Goal: Task Accomplishment & Management: Use online tool/utility

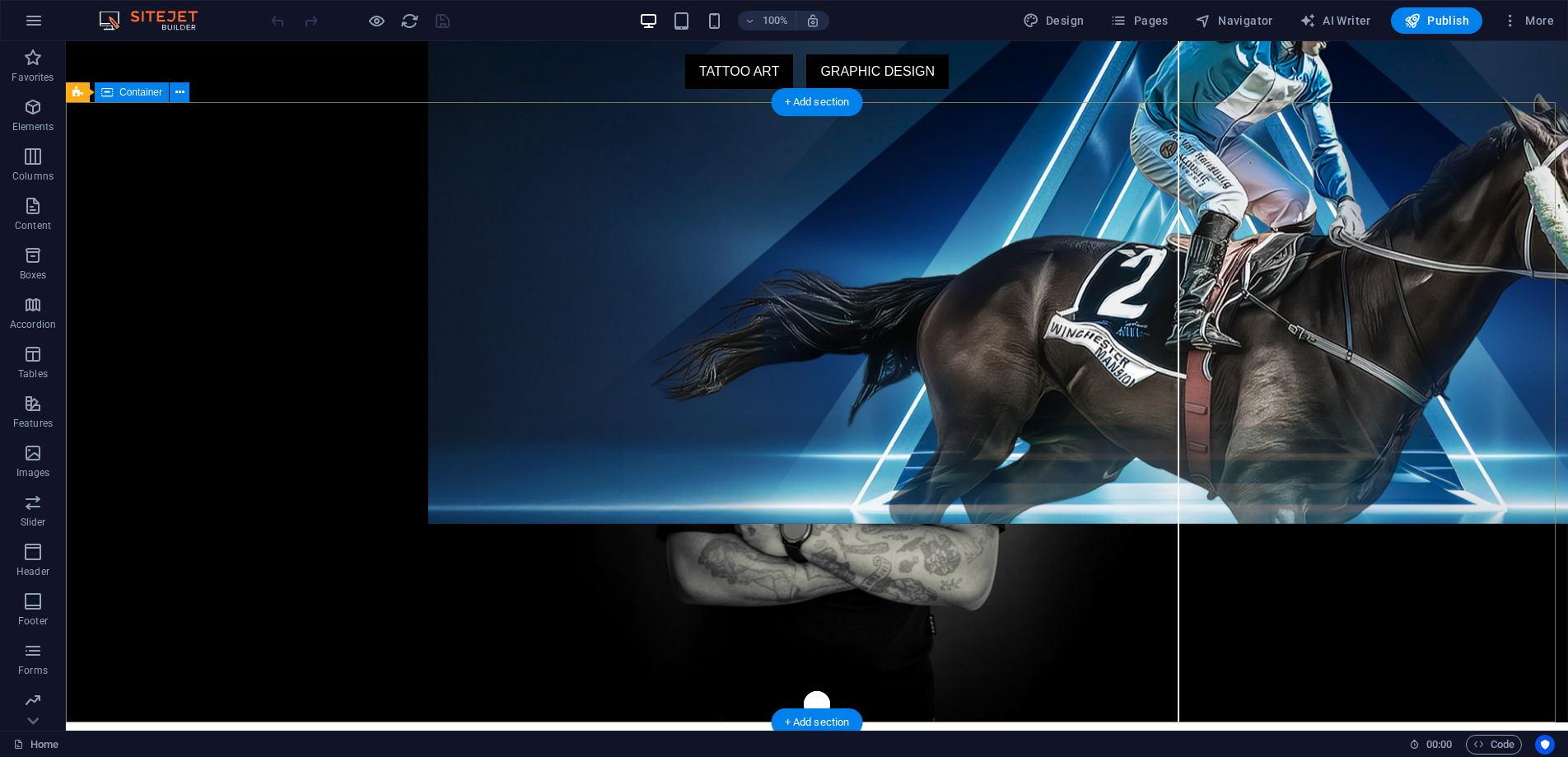
drag, startPoint x: 719, startPoint y: 220, endPoint x: 430, endPoint y: 220, distance: 289.0
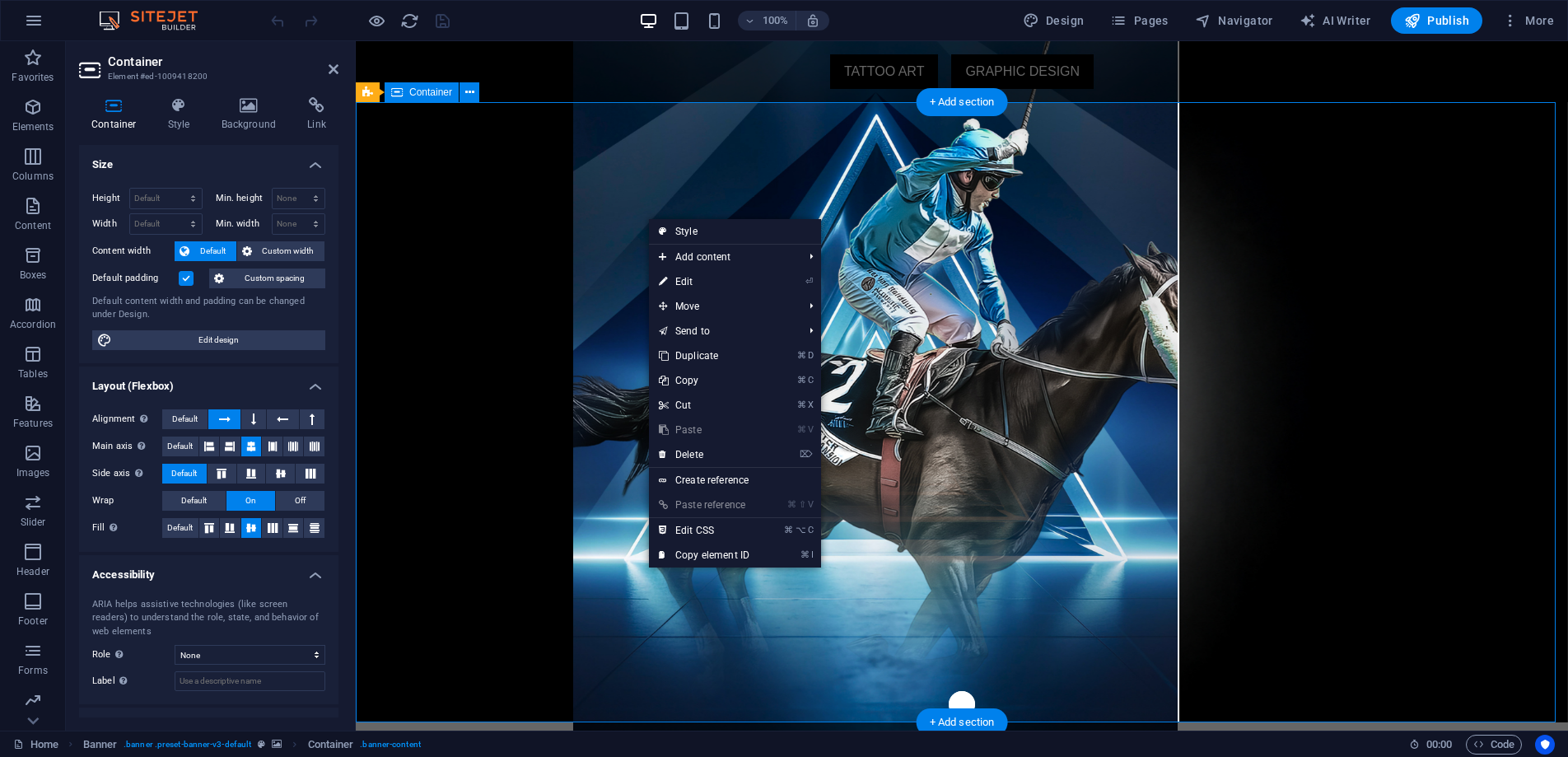
drag, startPoint x: 647, startPoint y: 218, endPoint x: 672, endPoint y: 217, distance: 25.0
click at [681, 229] on link "Style" at bounding box center [734, 231] width 172 height 25
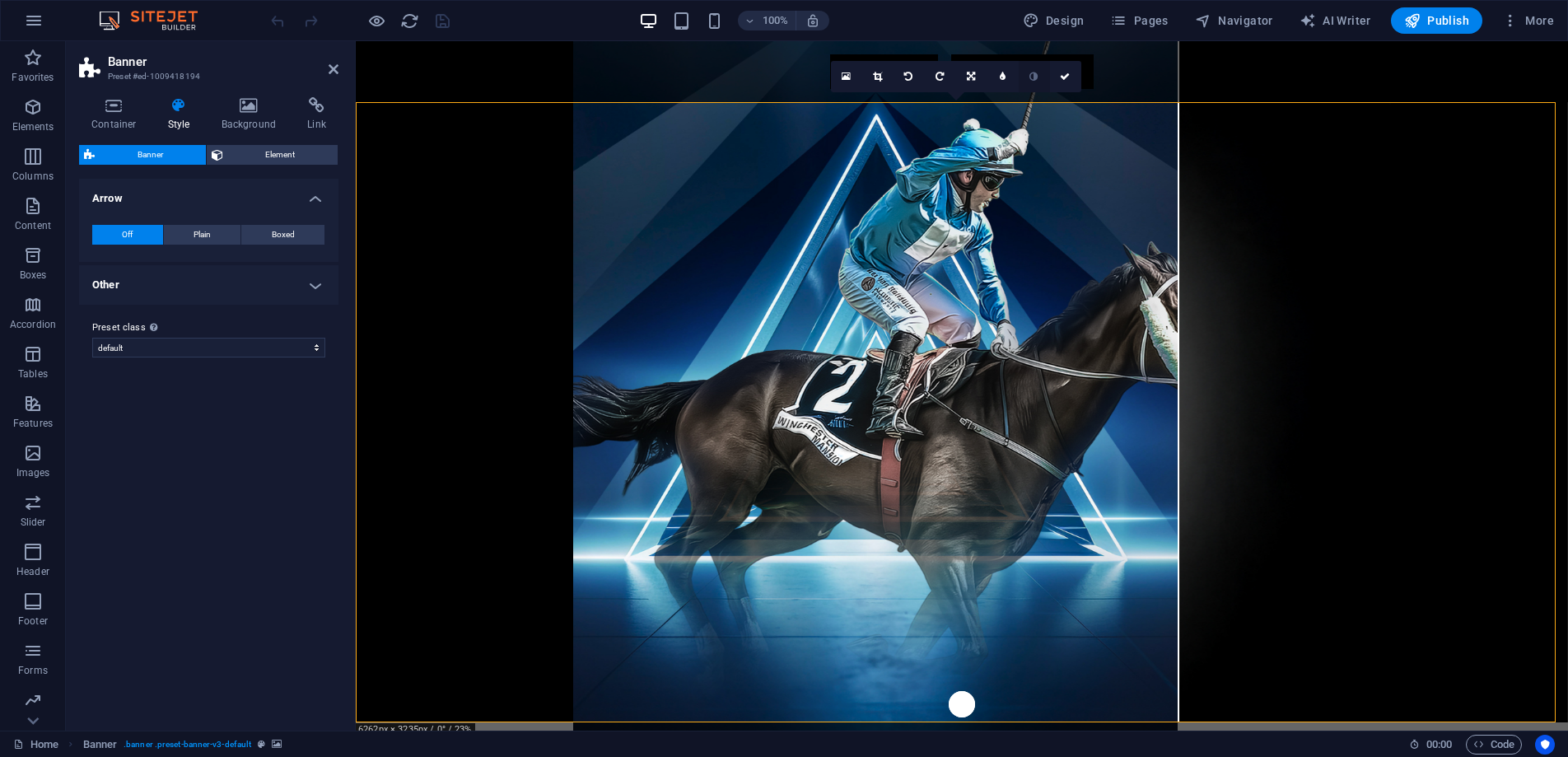
click at [839, 75] on link at bounding box center [847, 76] width 31 height 31
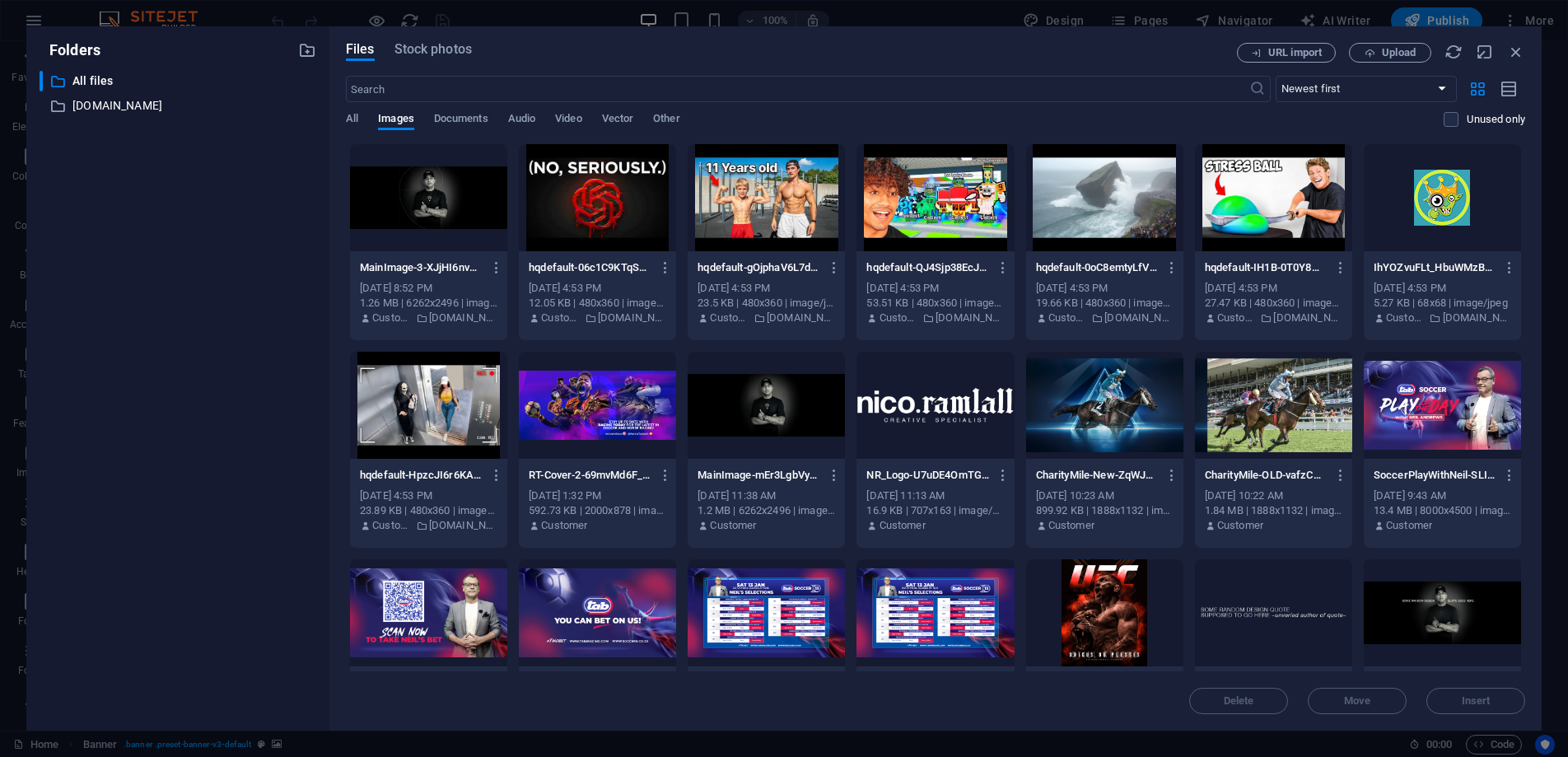
click at [476, 202] on div at bounding box center [428, 198] width 157 height 107
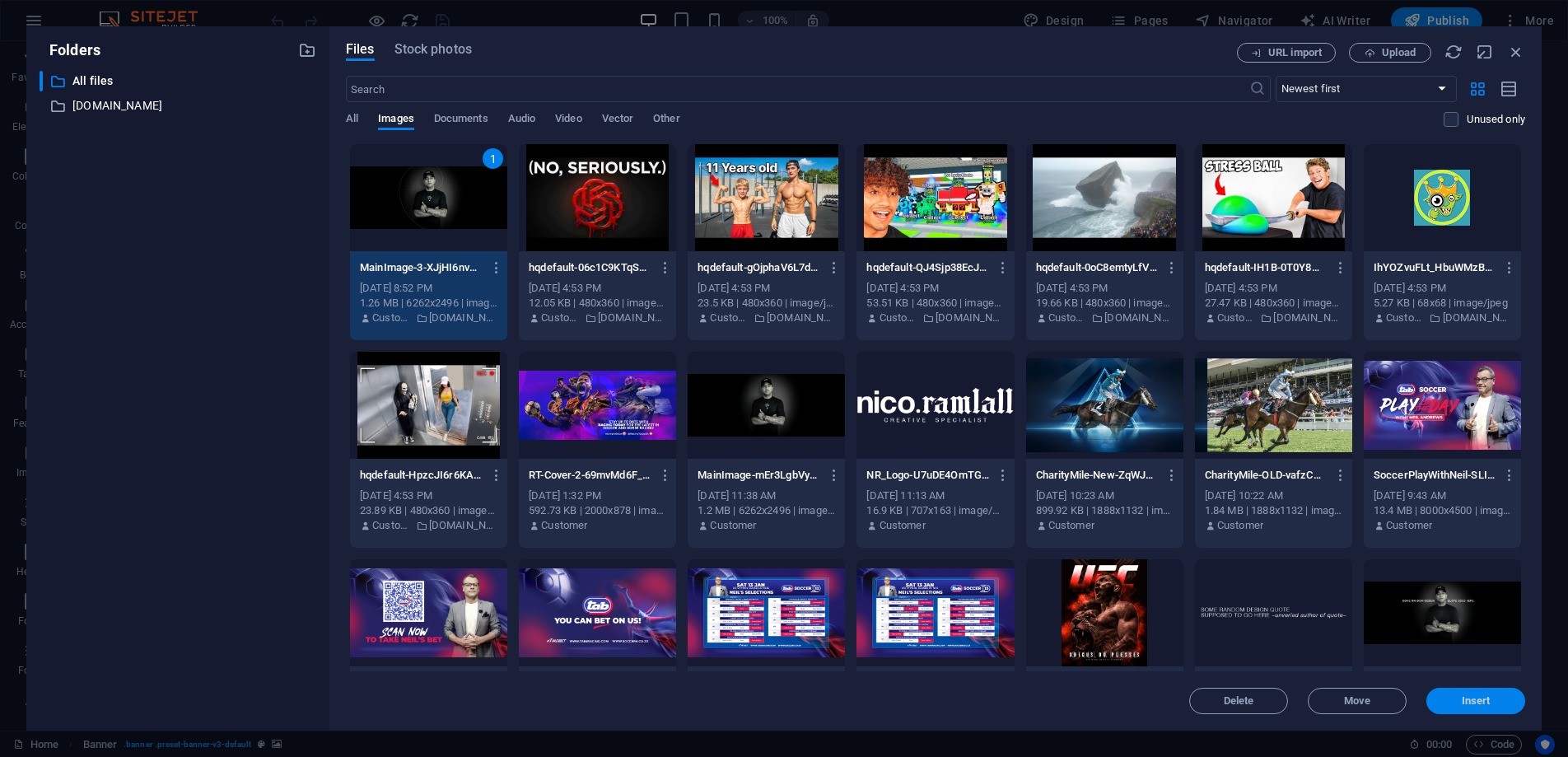
click at [1474, 697] on span "Insert" at bounding box center [1476, 701] width 29 height 10
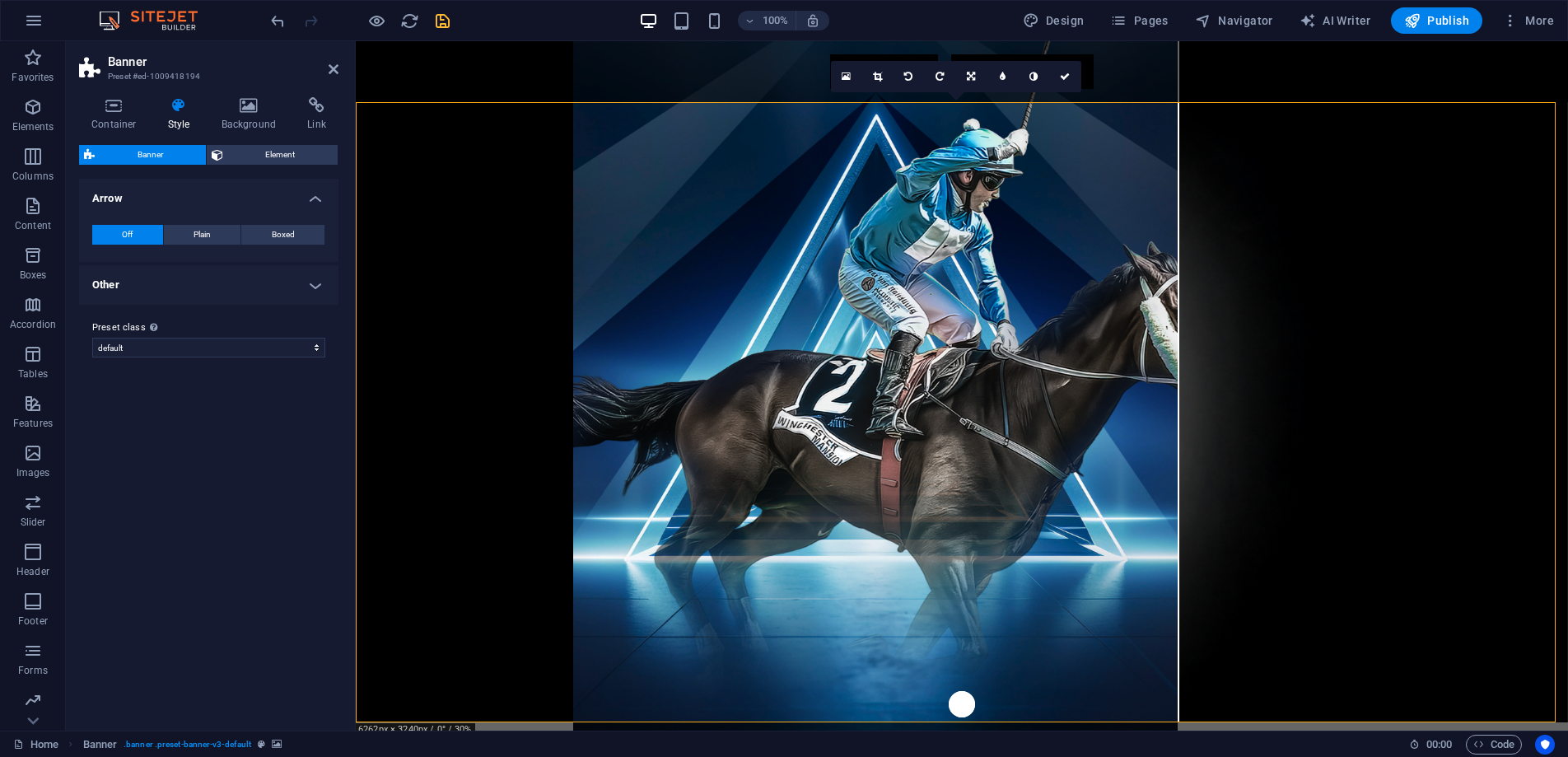
click at [448, 20] on icon "save" at bounding box center [442, 21] width 19 height 19
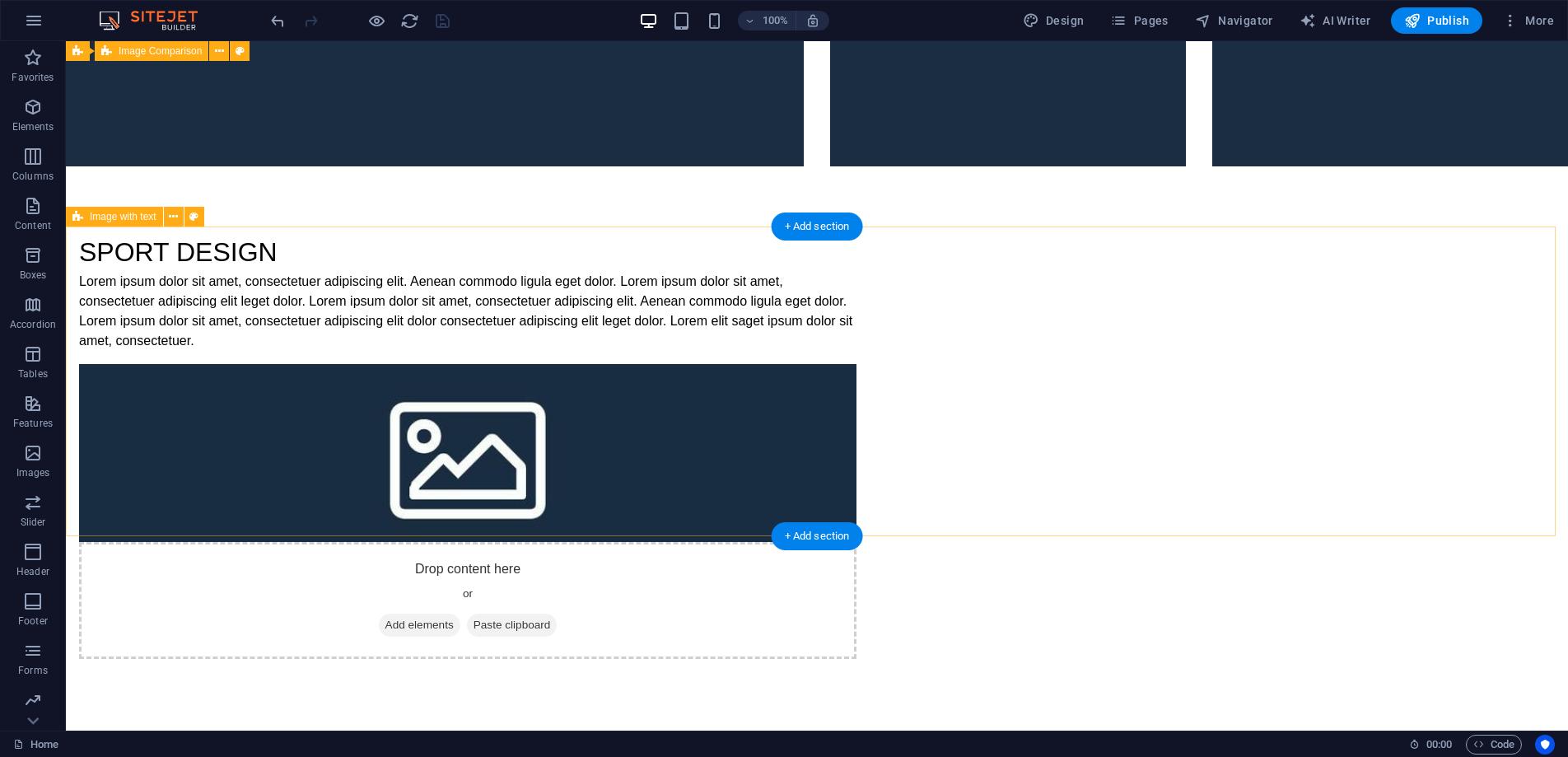
scroll to position [4230, 0]
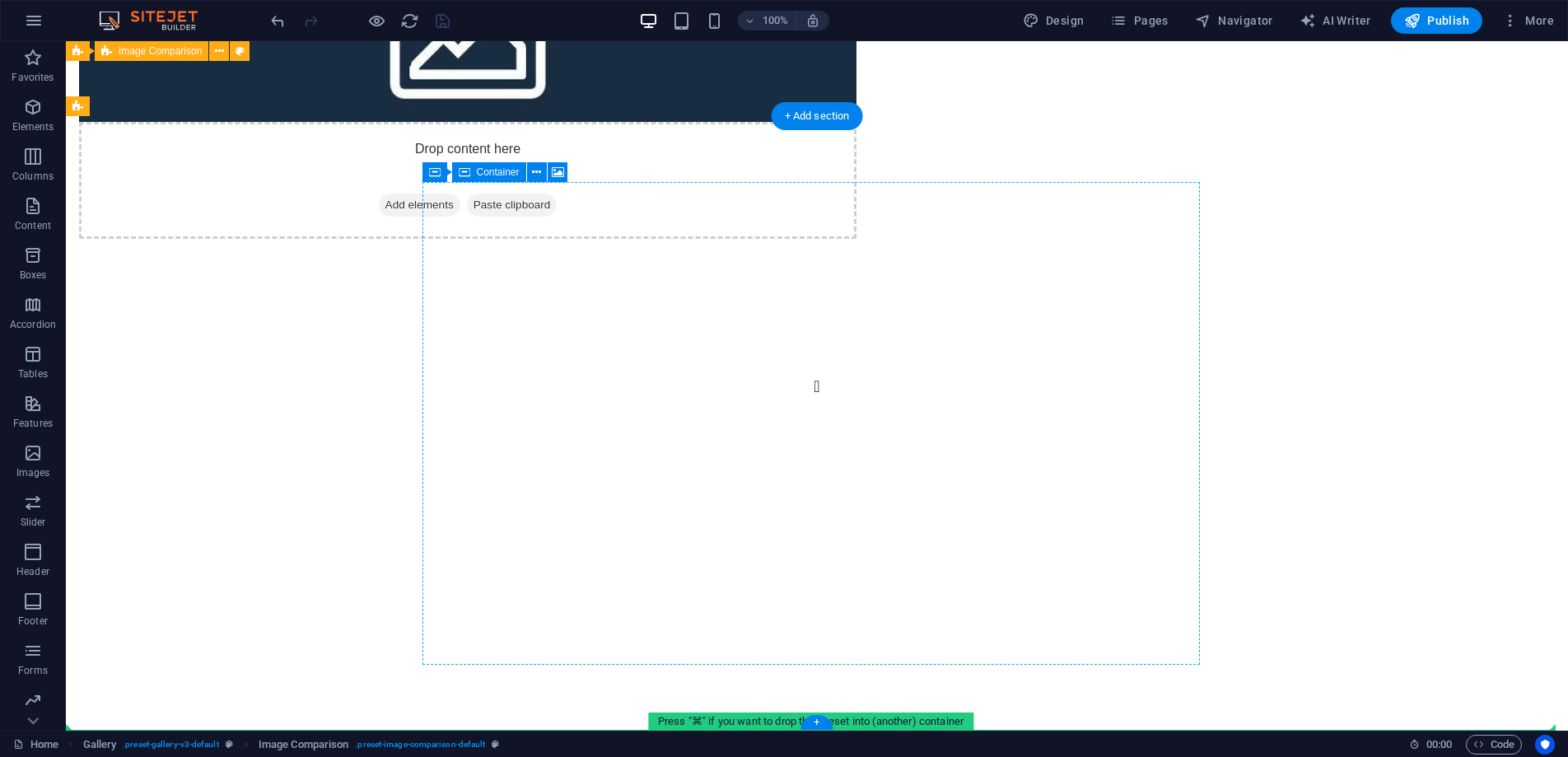
drag, startPoint x: 761, startPoint y: 640, endPoint x: 682, endPoint y: 638, distance: 79.0
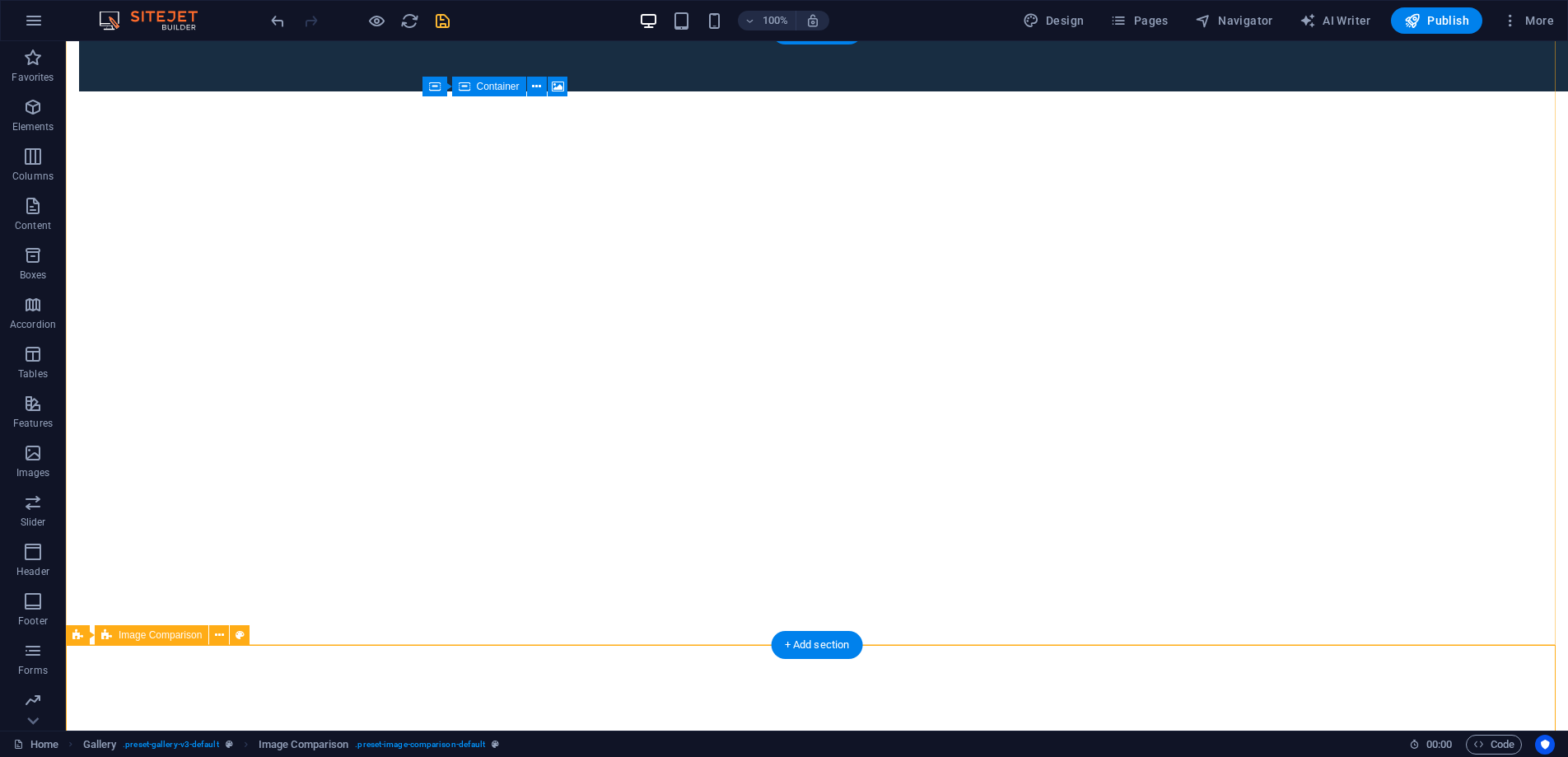
scroll to position [4348, 0]
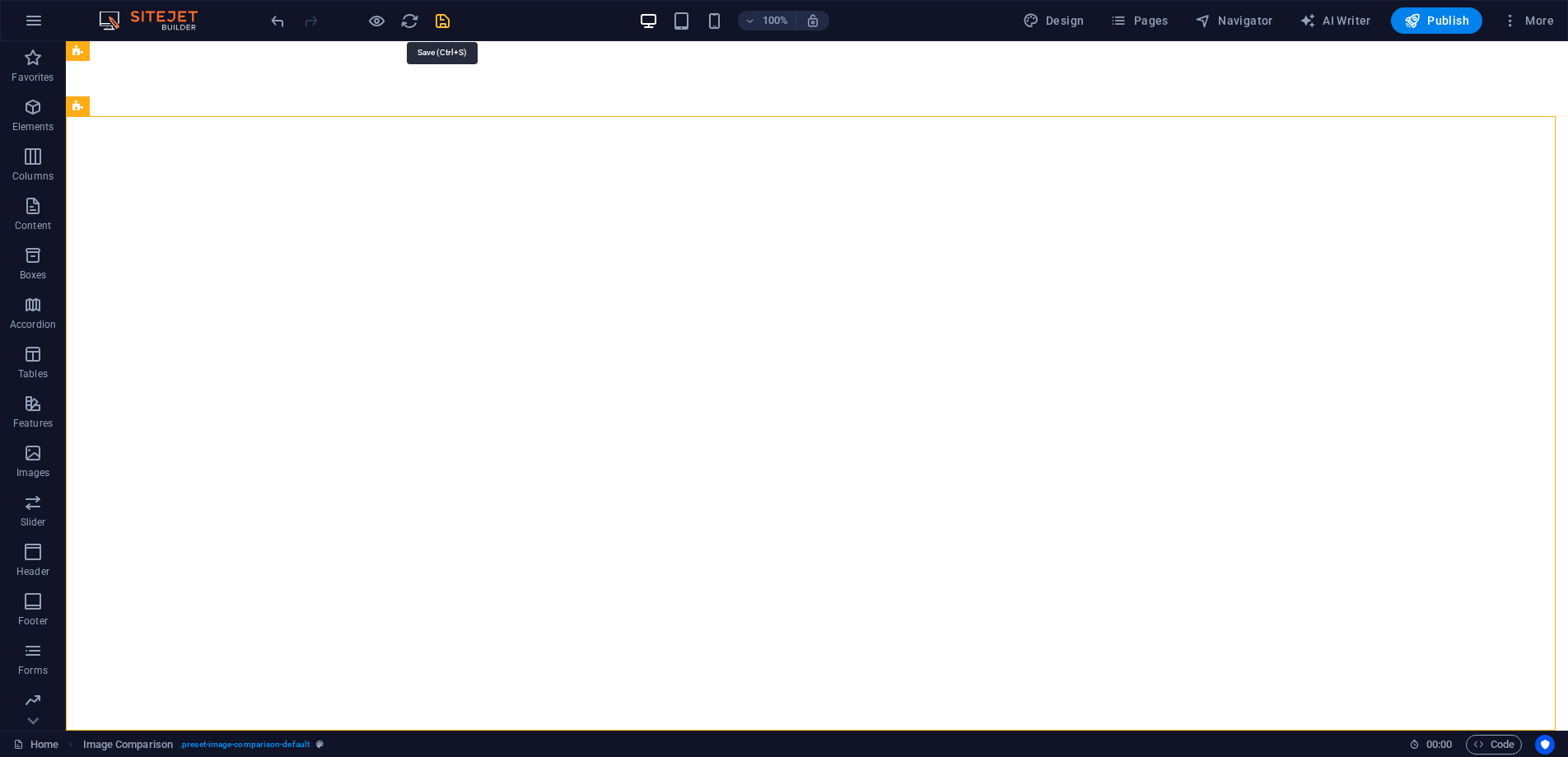
click at [450, 27] on icon "save" at bounding box center [442, 21] width 19 height 19
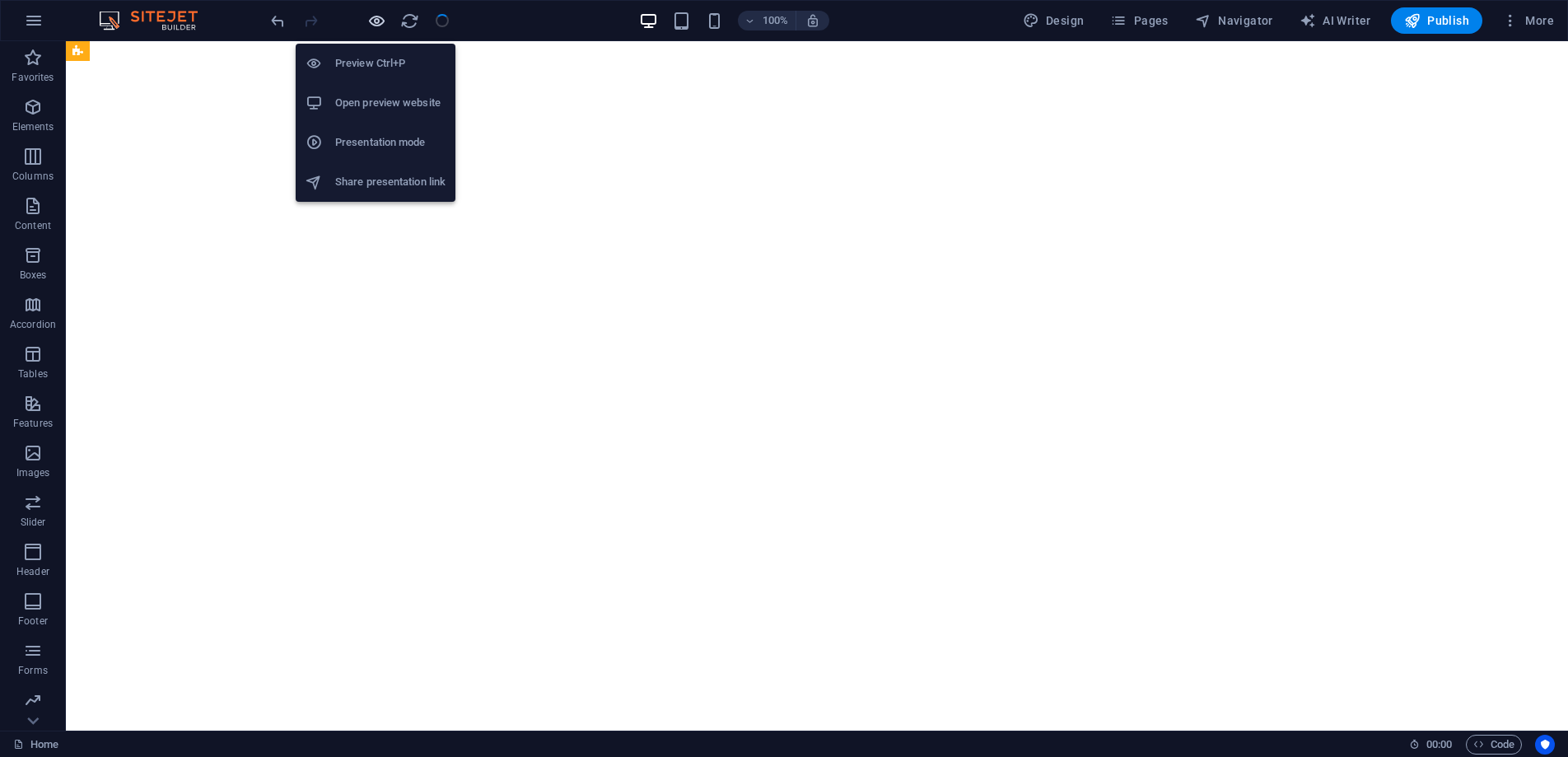
click at [378, 22] on icon "button" at bounding box center [376, 21] width 19 height 19
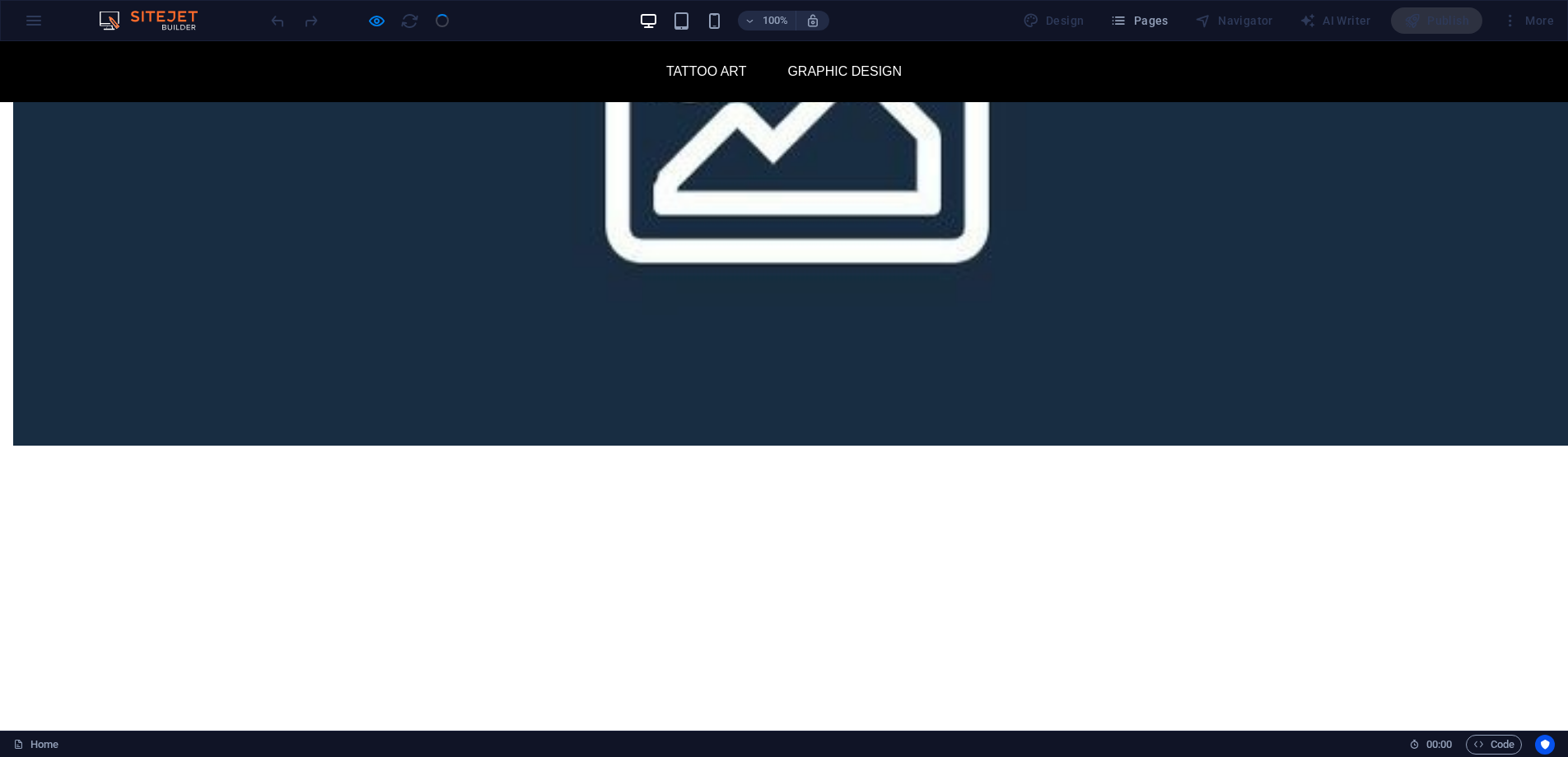
scroll to position [3701, 0]
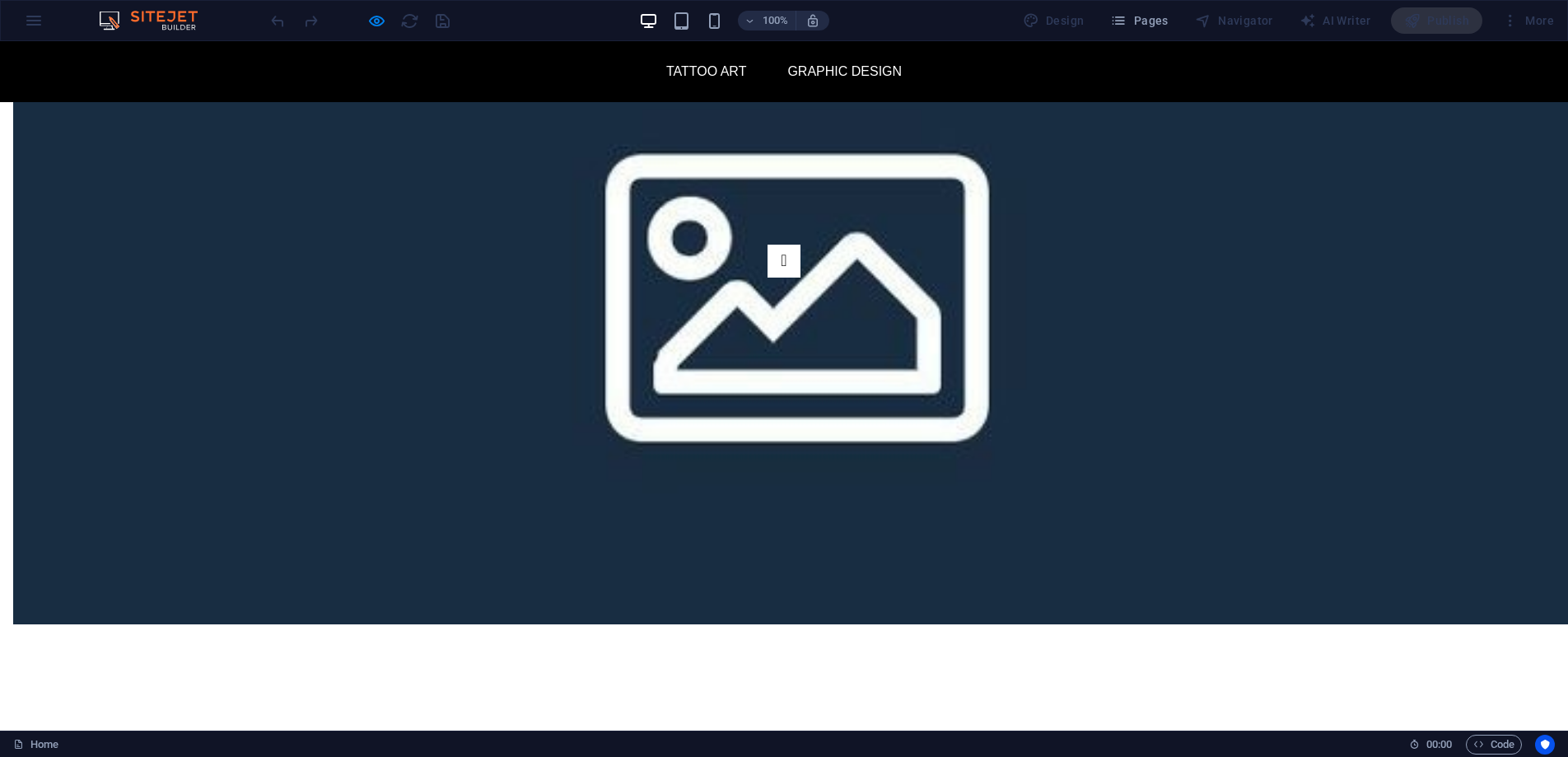
type input "50"
drag, startPoint x: 774, startPoint y: 568, endPoint x: 778, endPoint y: 598, distance: 30.3
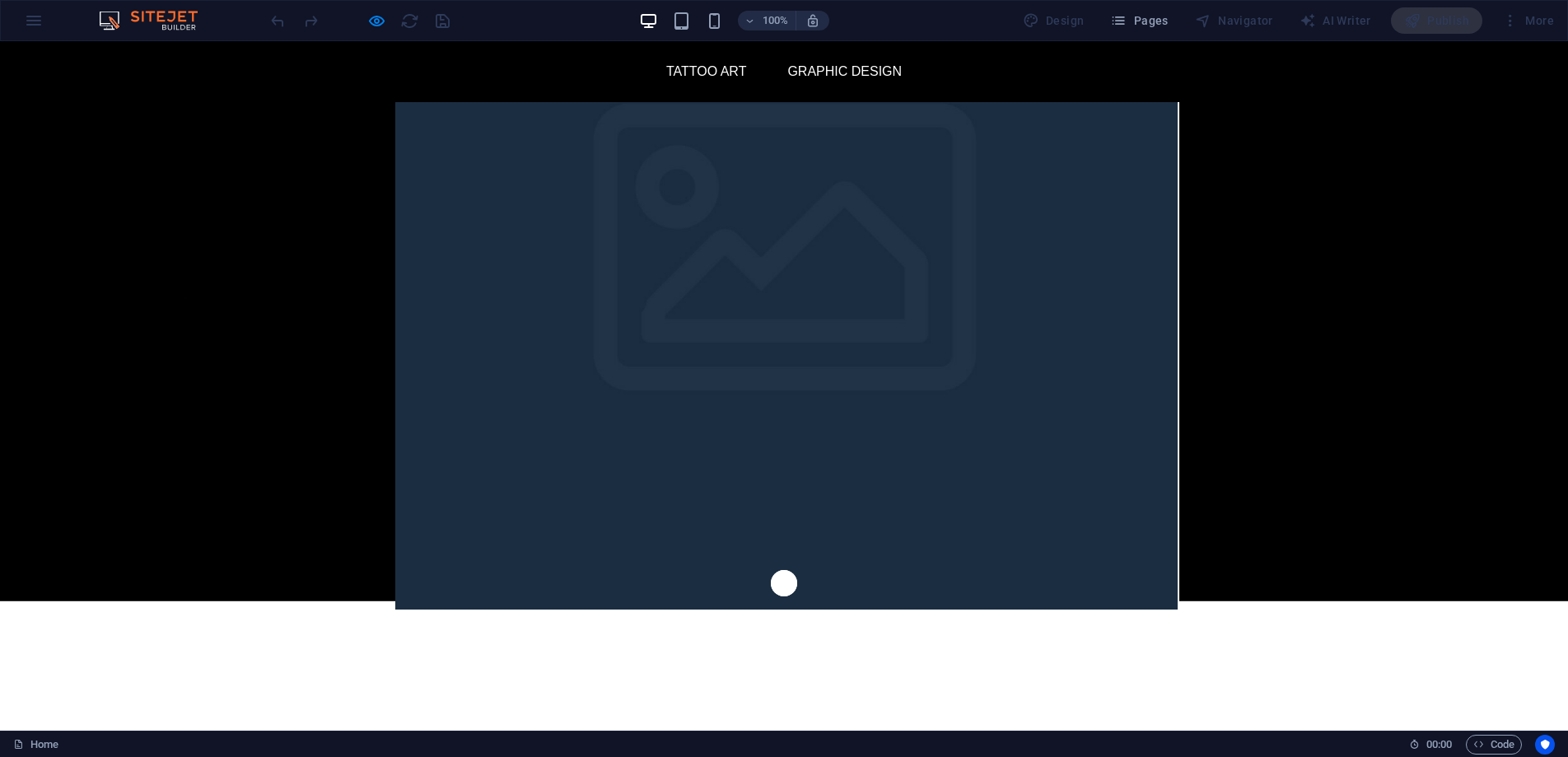
scroll to position [0, 0]
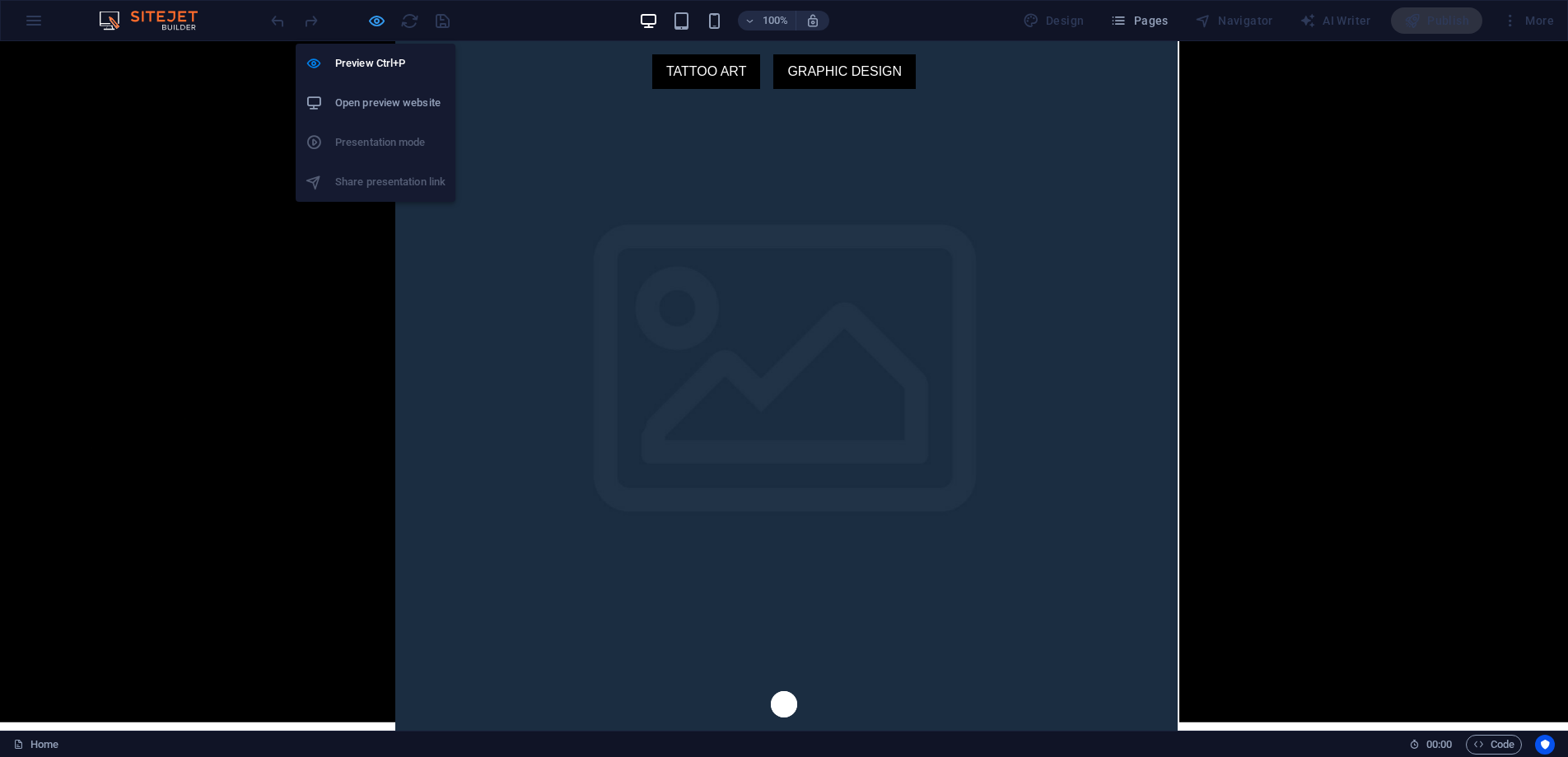
click at [382, 21] on icon "button" at bounding box center [376, 21] width 19 height 19
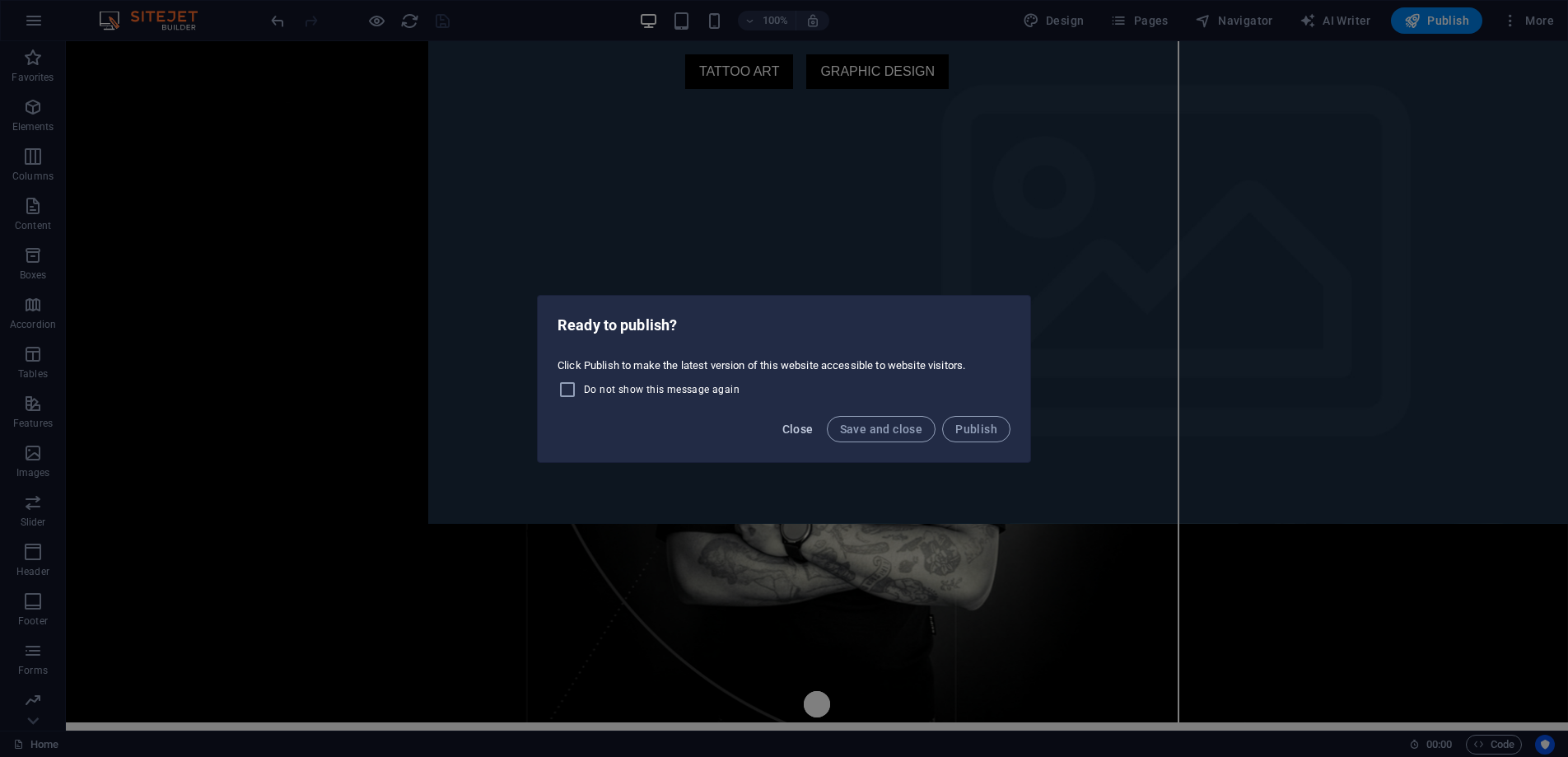
click at [792, 431] on span "Close" at bounding box center [798, 429] width 31 height 14
